Goal: Task Accomplishment & Management: Manage account settings

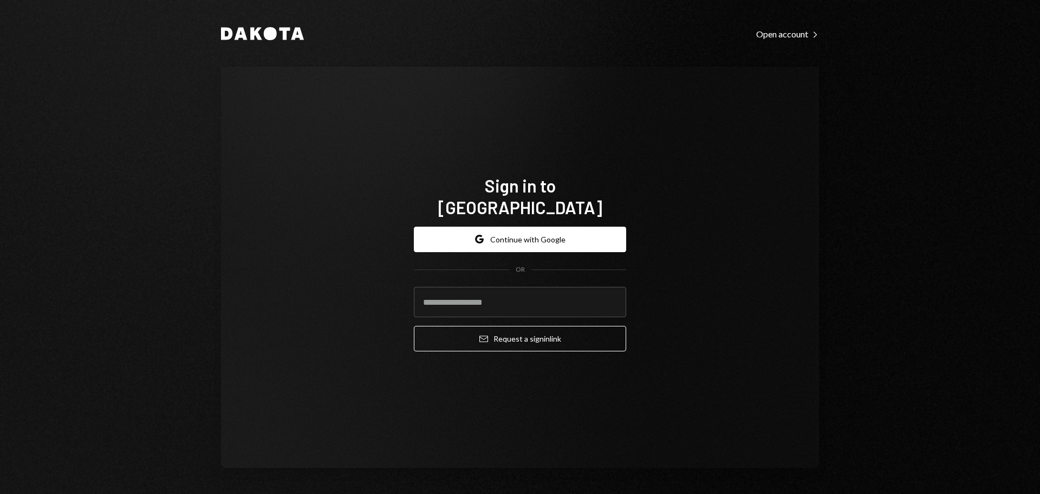
type input "**********"
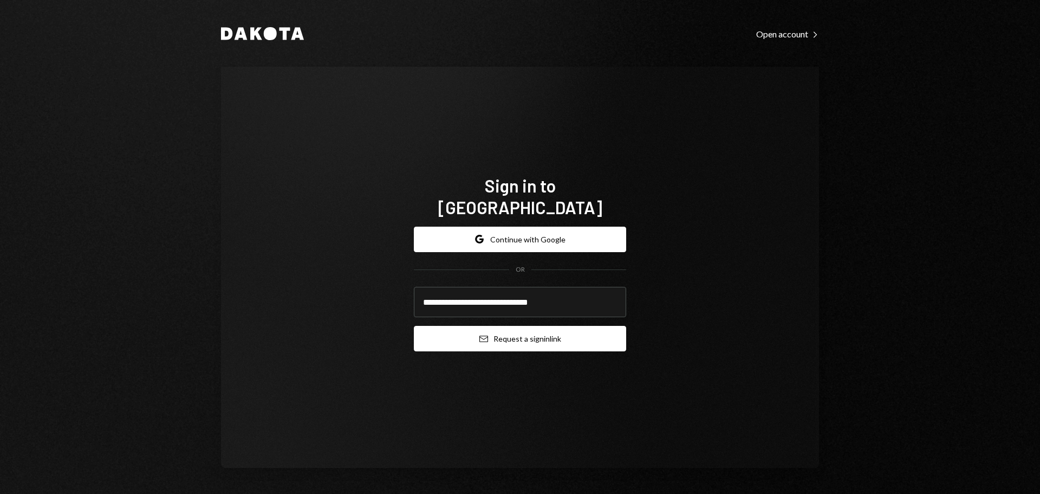
click at [518, 326] on button "Email Request a sign in link" at bounding box center [520, 338] width 212 height 25
